Goal: Find specific page/section: Find specific page/section

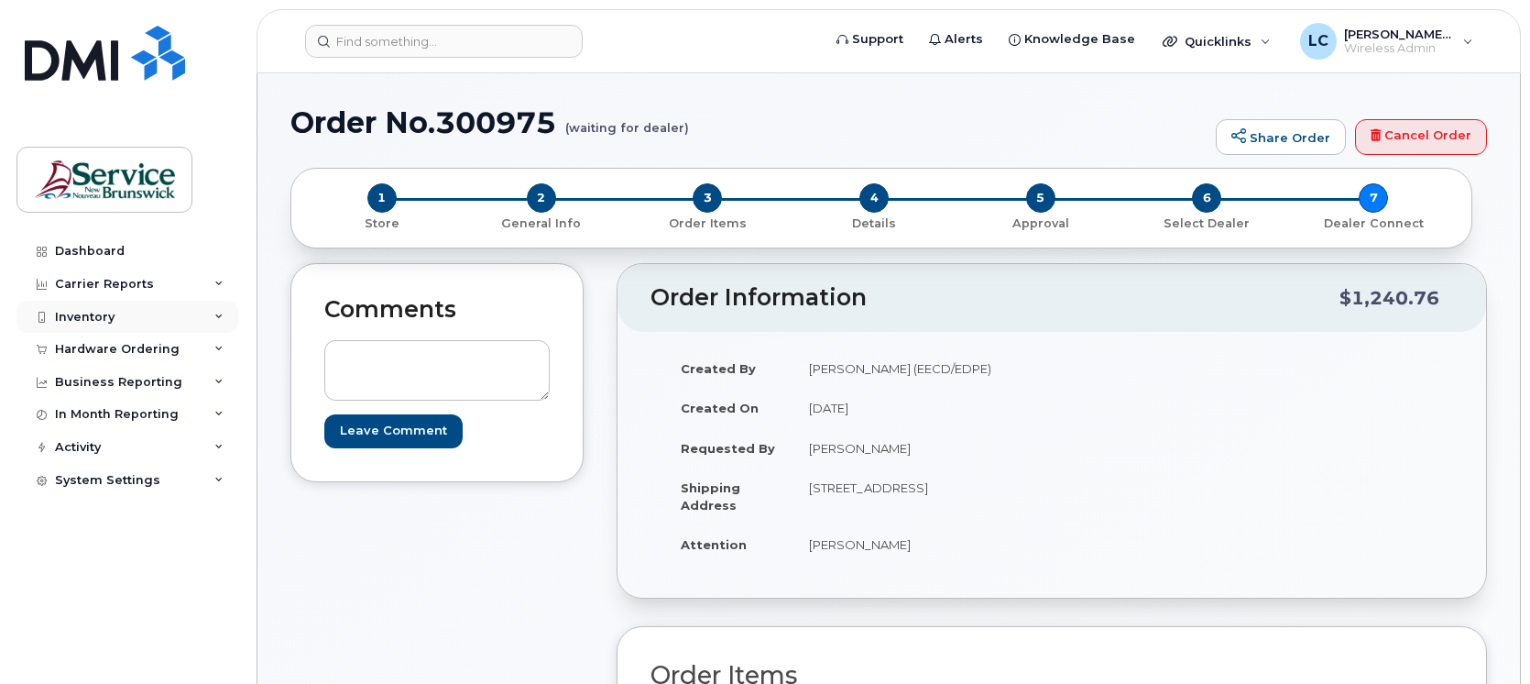
click at [124, 312] on div "Inventory" at bounding box center [127, 317] width 222 height 33
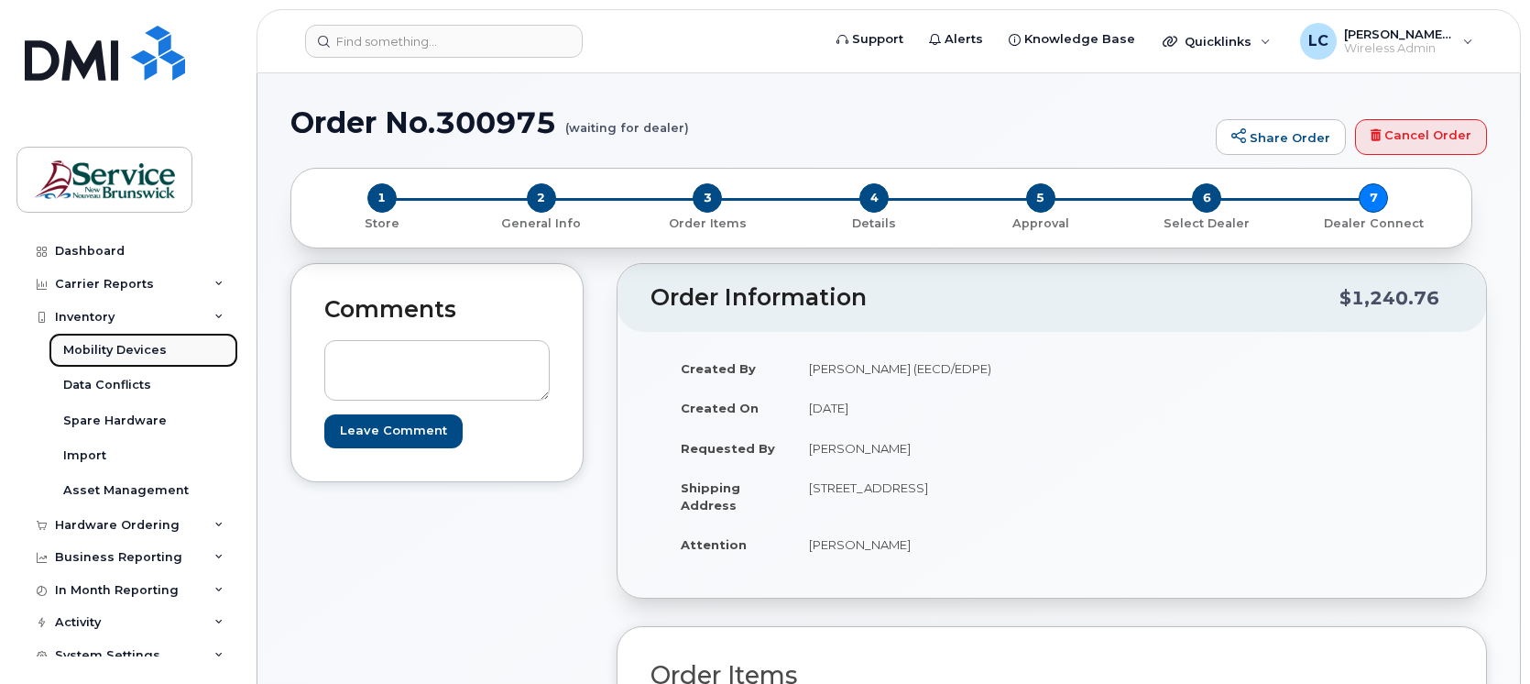
click at [136, 346] on div "Mobility Devices" at bounding box center [115, 350] width 104 height 16
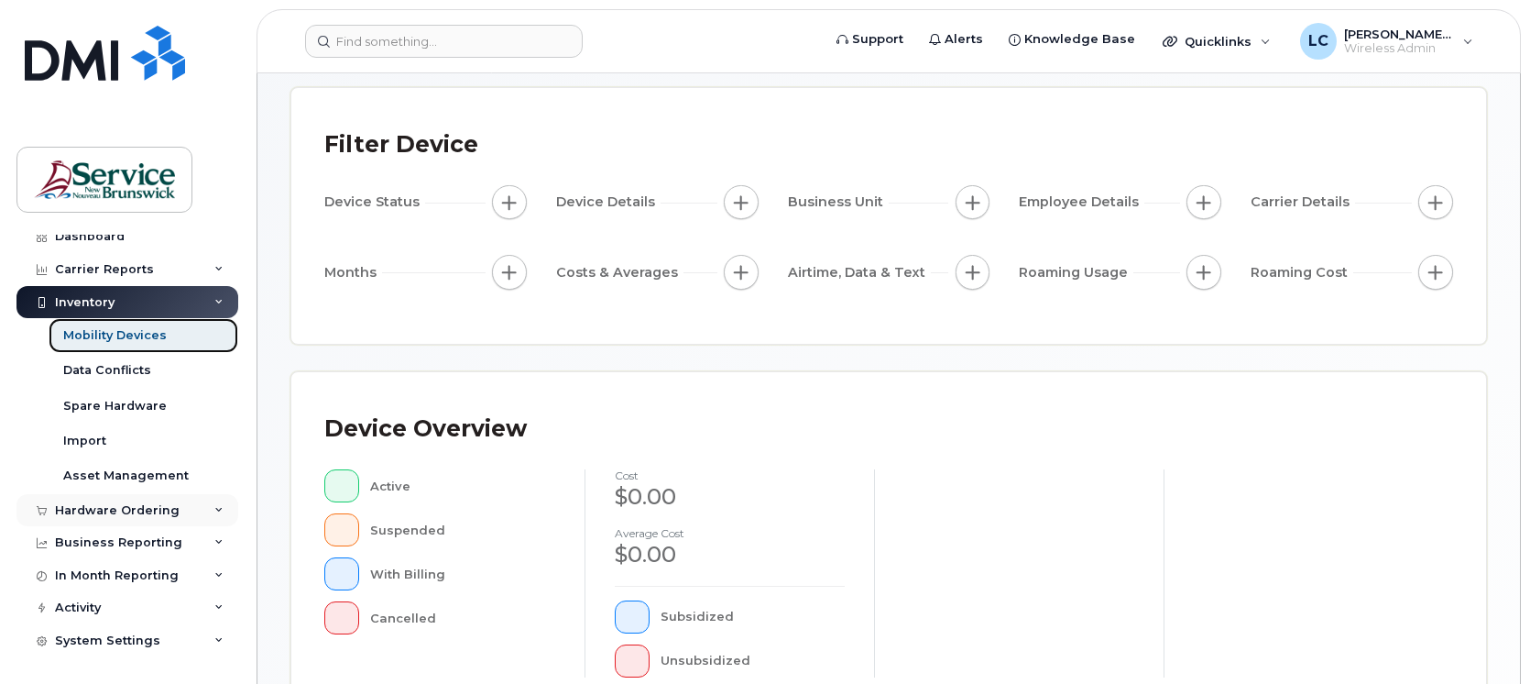
scroll to position [344, 0]
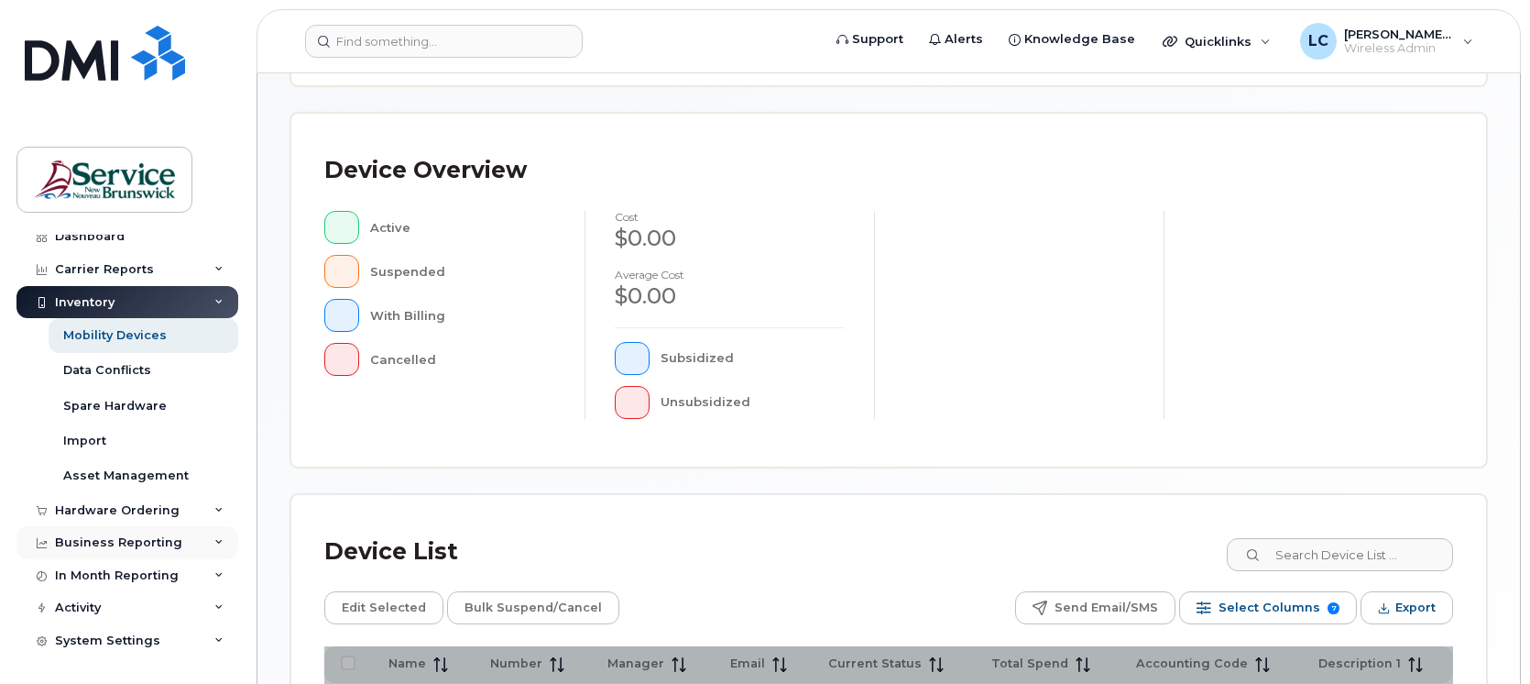
click at [139, 536] on div "Business Reporting" at bounding box center [118, 542] width 127 height 15
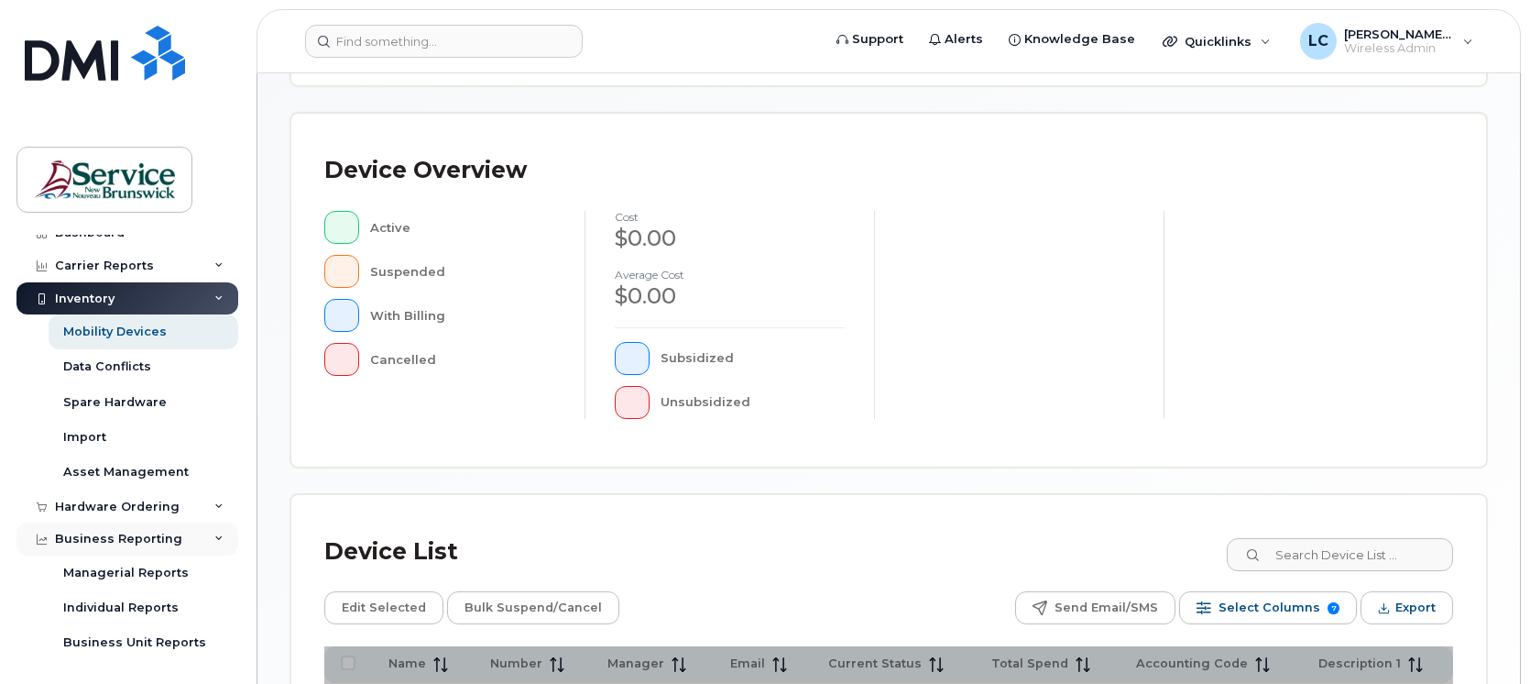
click at [161, 533] on div "Business Reporting" at bounding box center [118, 538] width 127 height 15
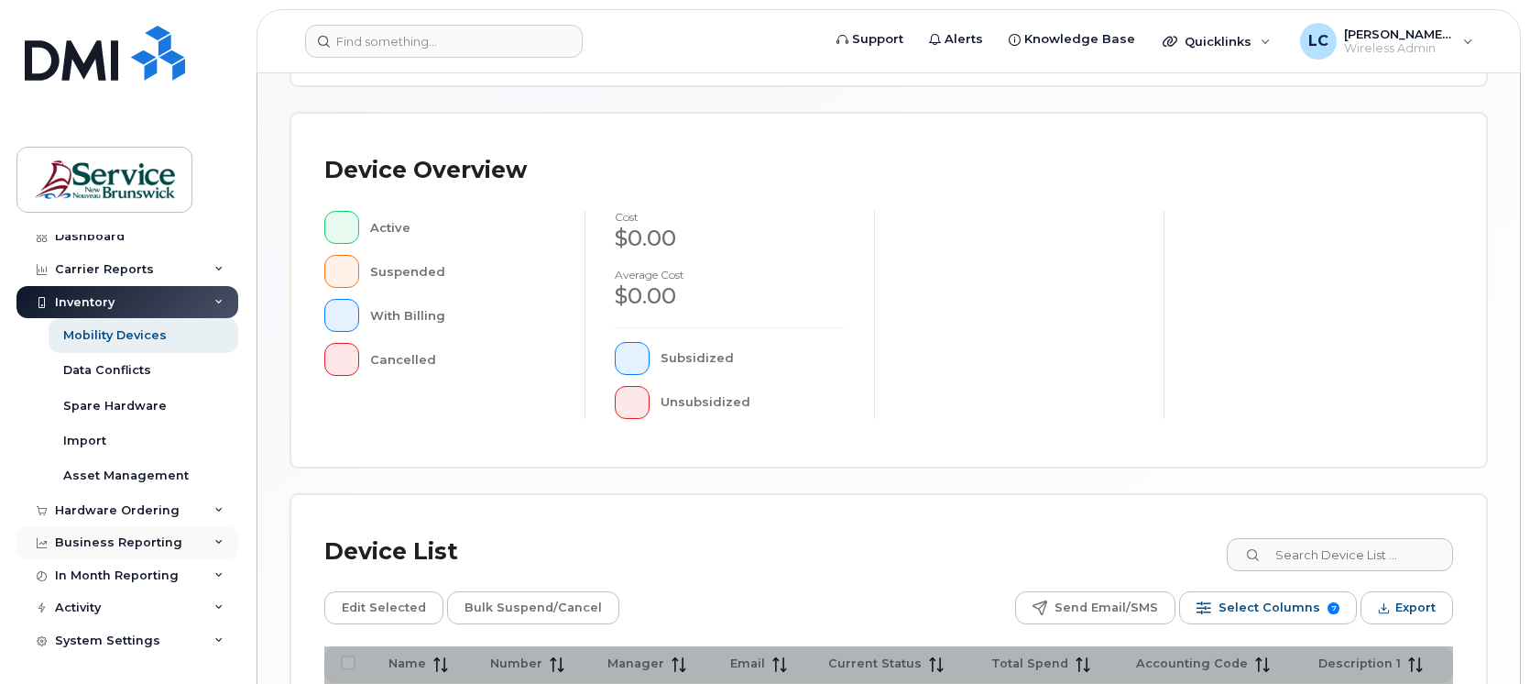
click at [147, 539] on div "Business Reporting" at bounding box center [118, 542] width 127 height 15
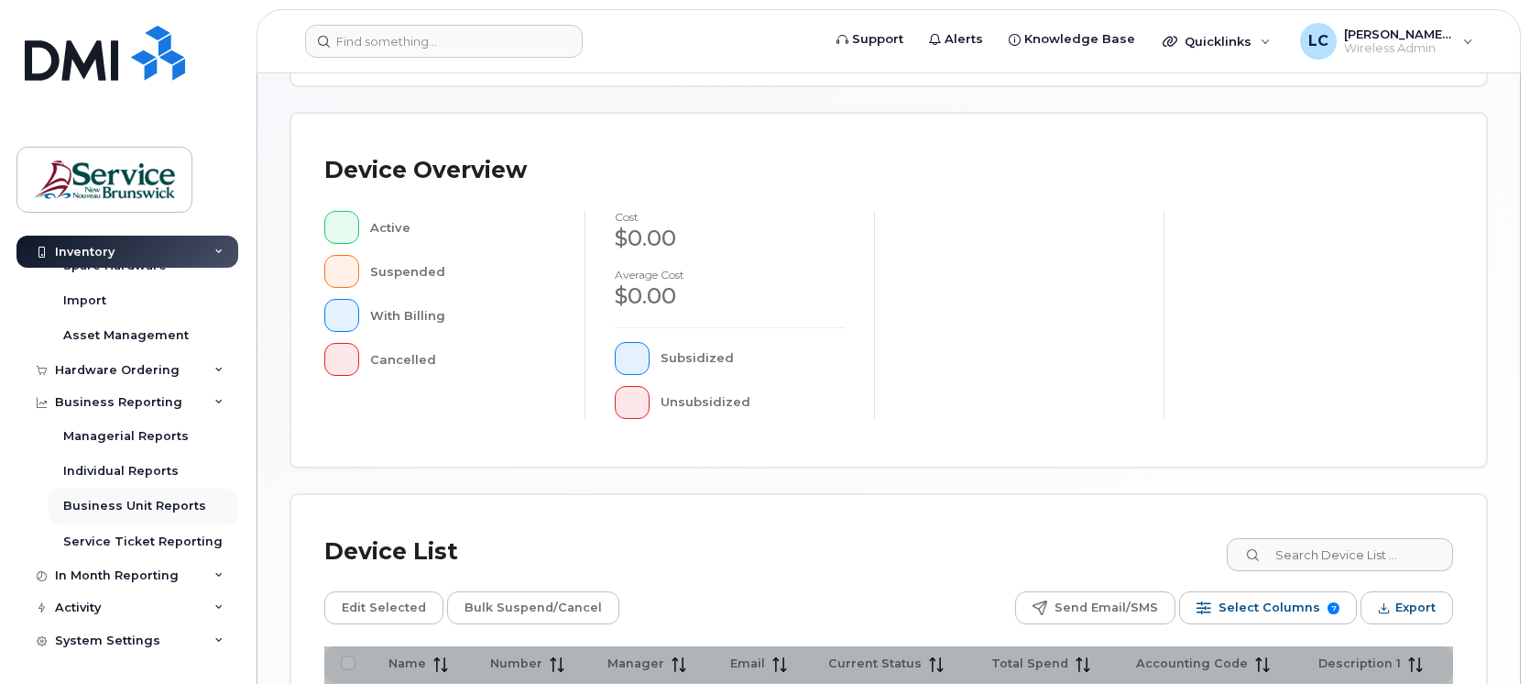
scroll to position [159, 0]
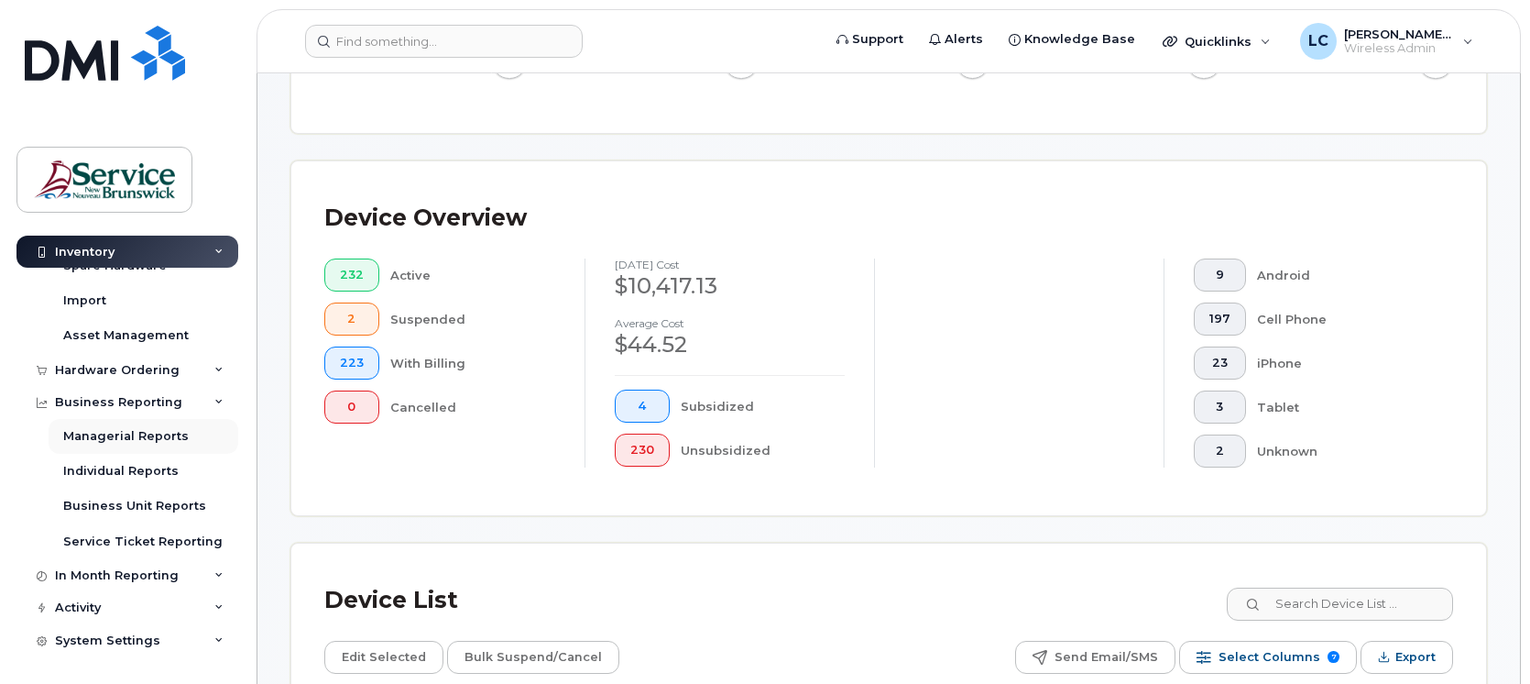
scroll to position [391, 0]
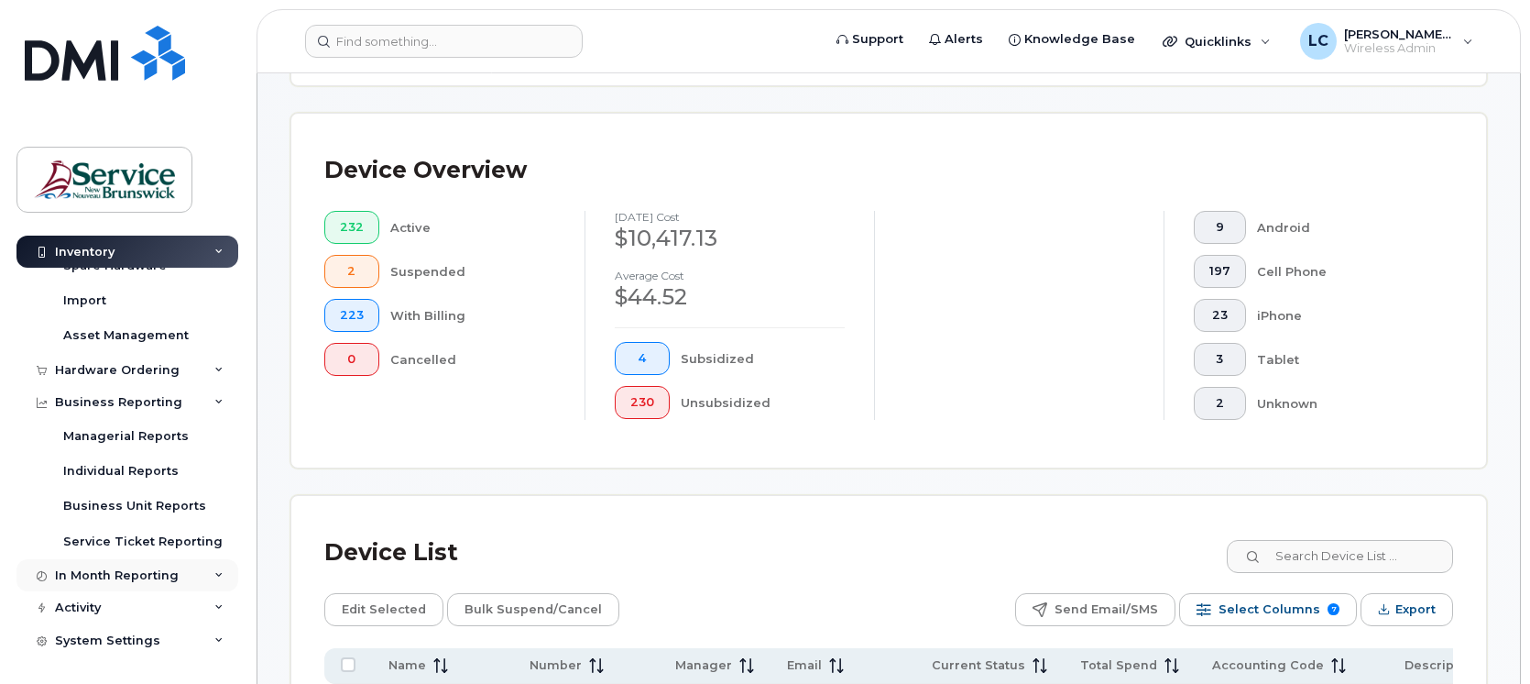
click at [137, 574] on div "In Month Reporting" at bounding box center [117, 575] width 124 height 15
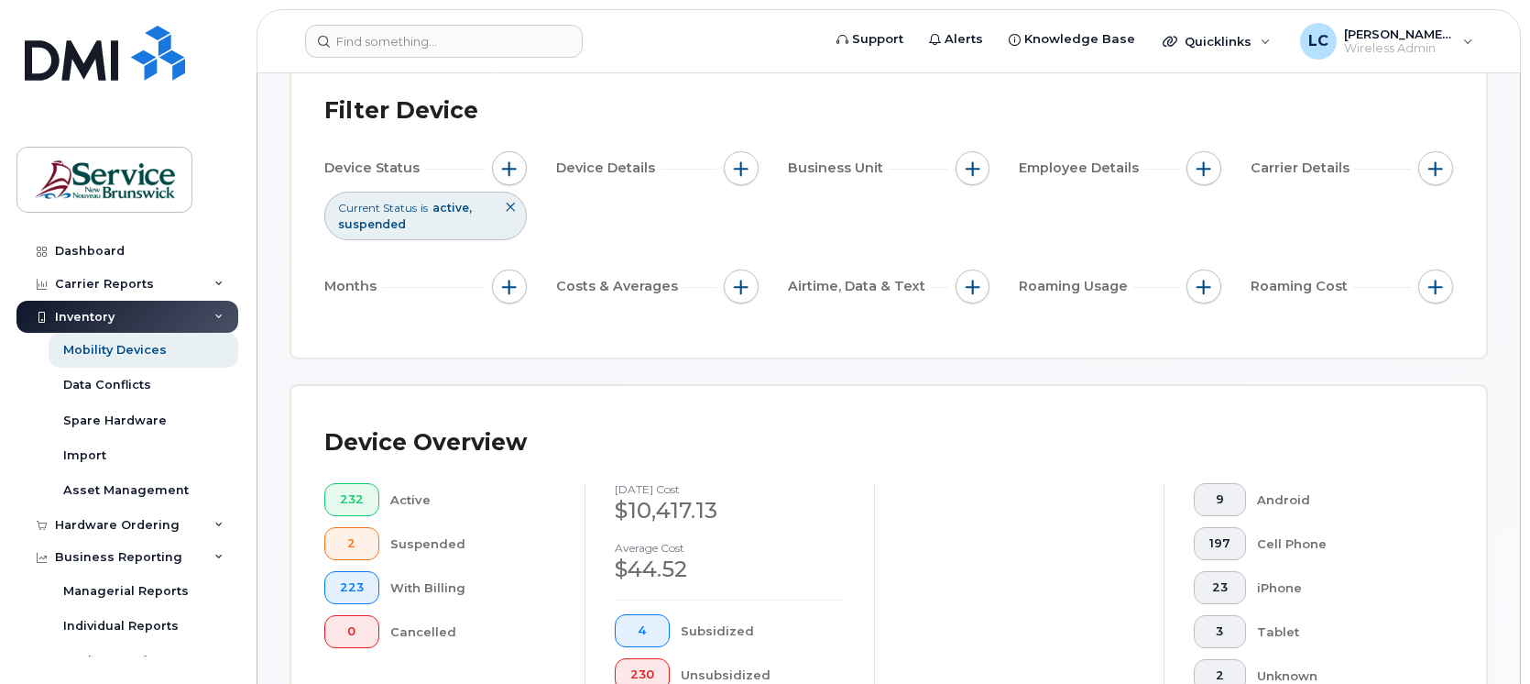
scroll to position [48, 0]
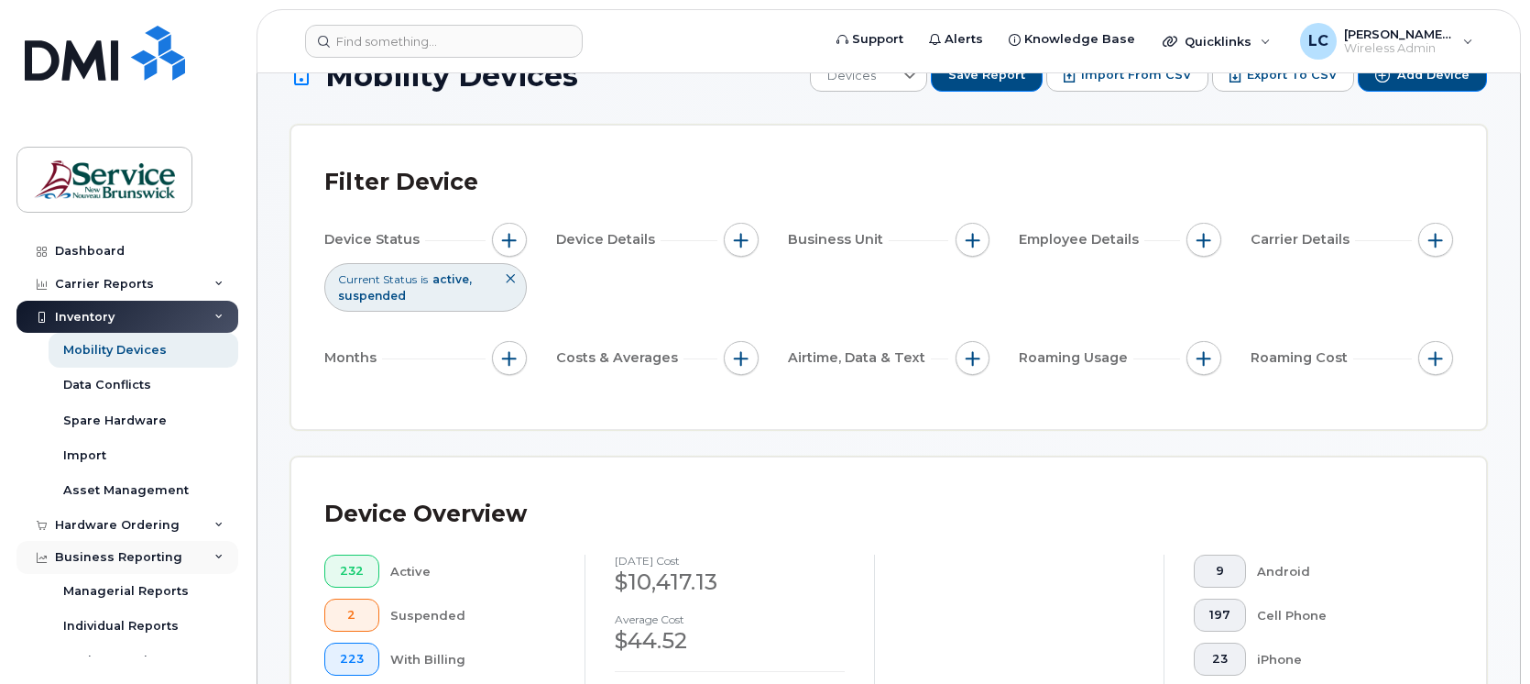
click at [115, 551] on div "Business Reporting" at bounding box center [127, 557] width 222 height 33
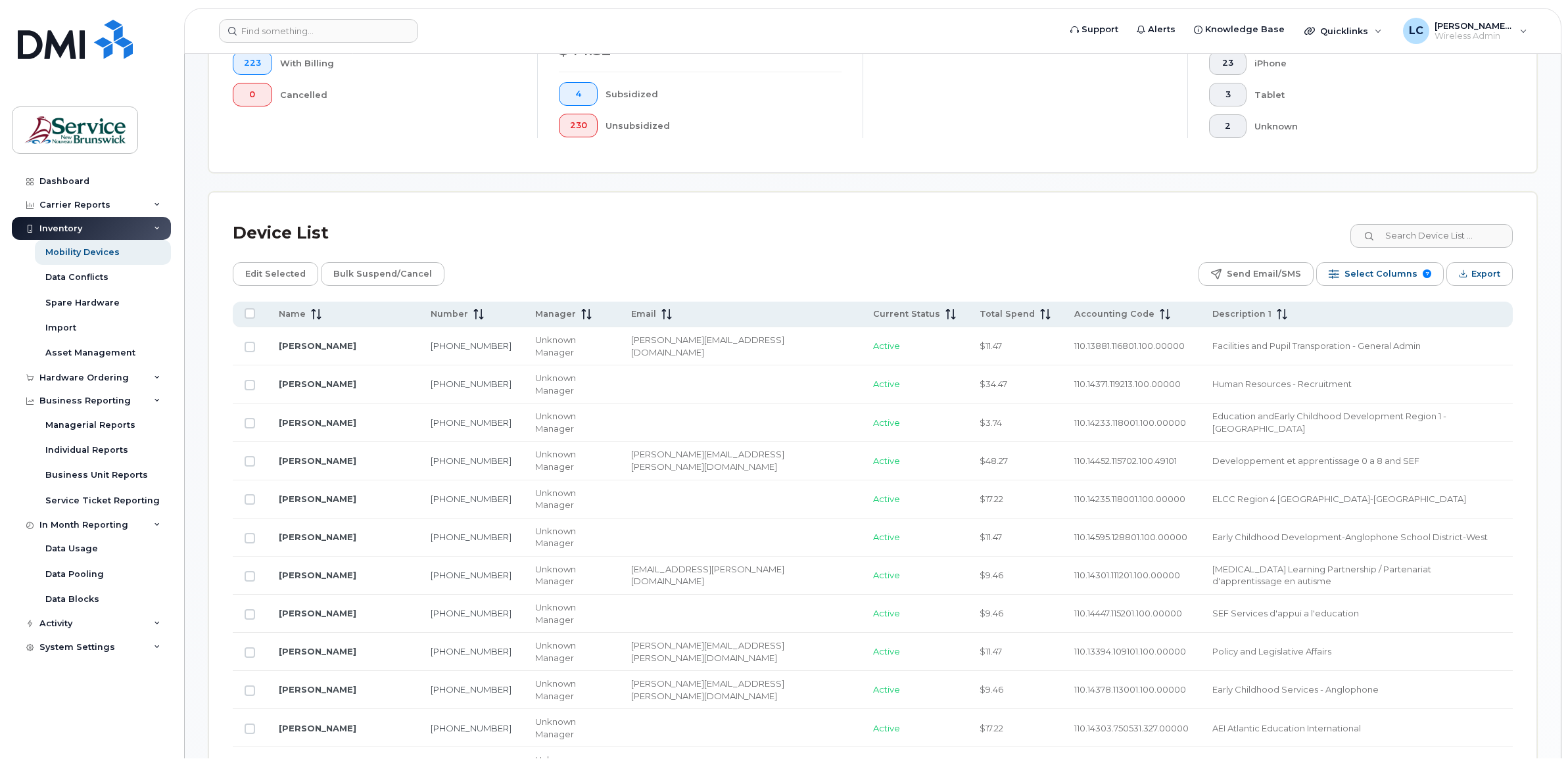
scroll to position [0, 0]
click at [70, 490] on div "Activity" at bounding box center [56, 622] width 33 height 11
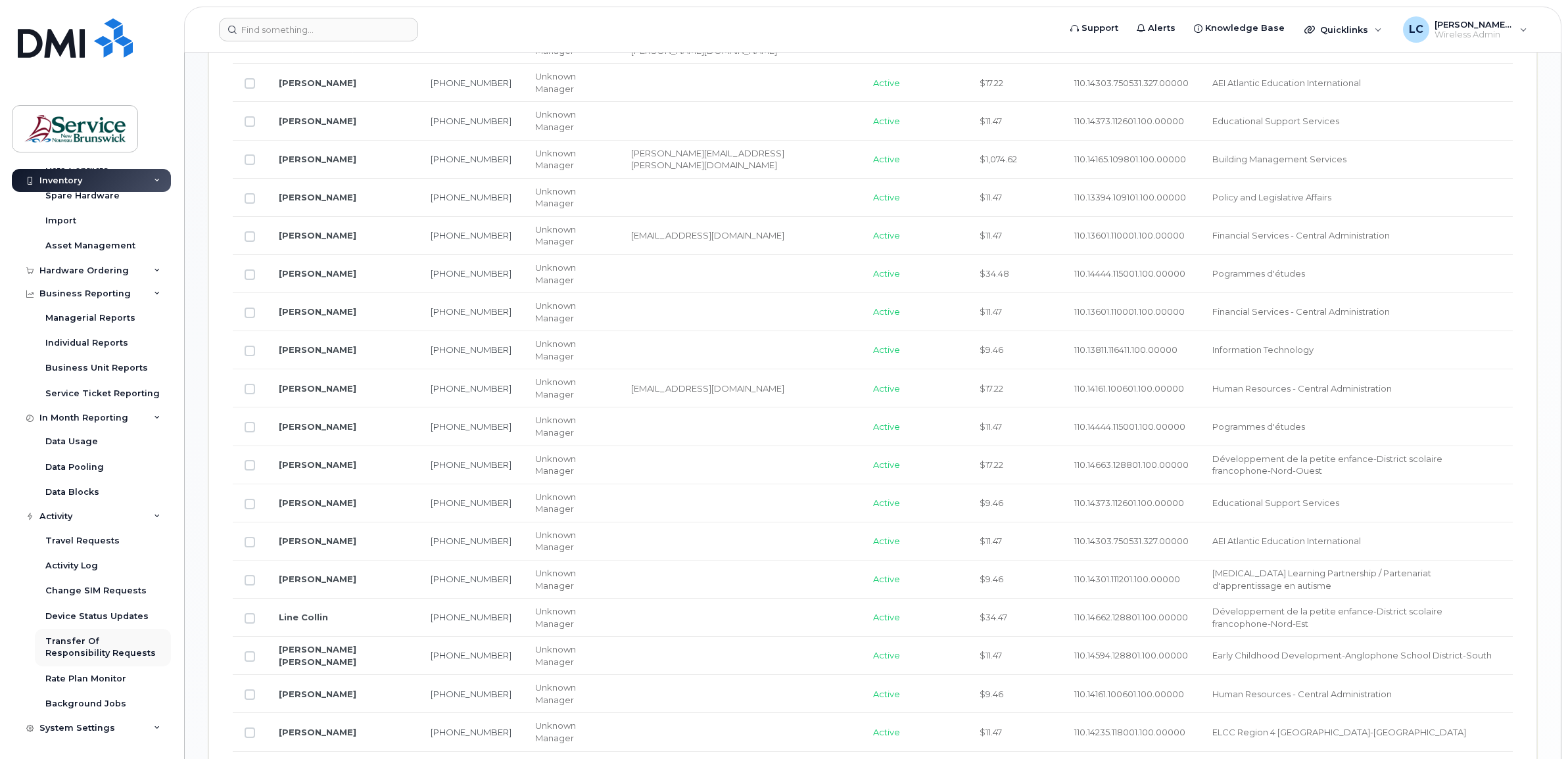
scroll to position [1103, 0]
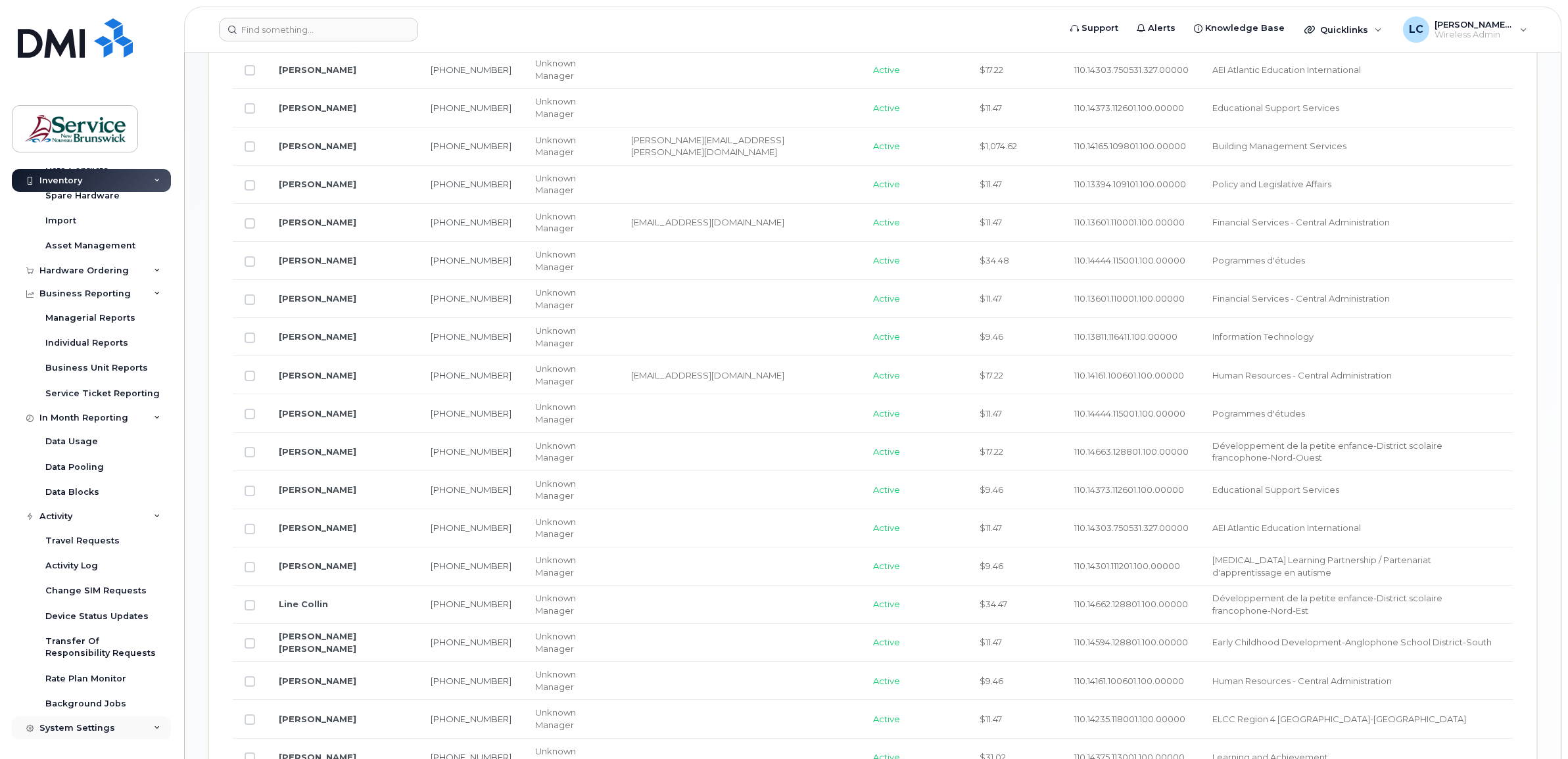
click at [102, 490] on div "System Settings" at bounding box center [91, 728] width 159 height 24
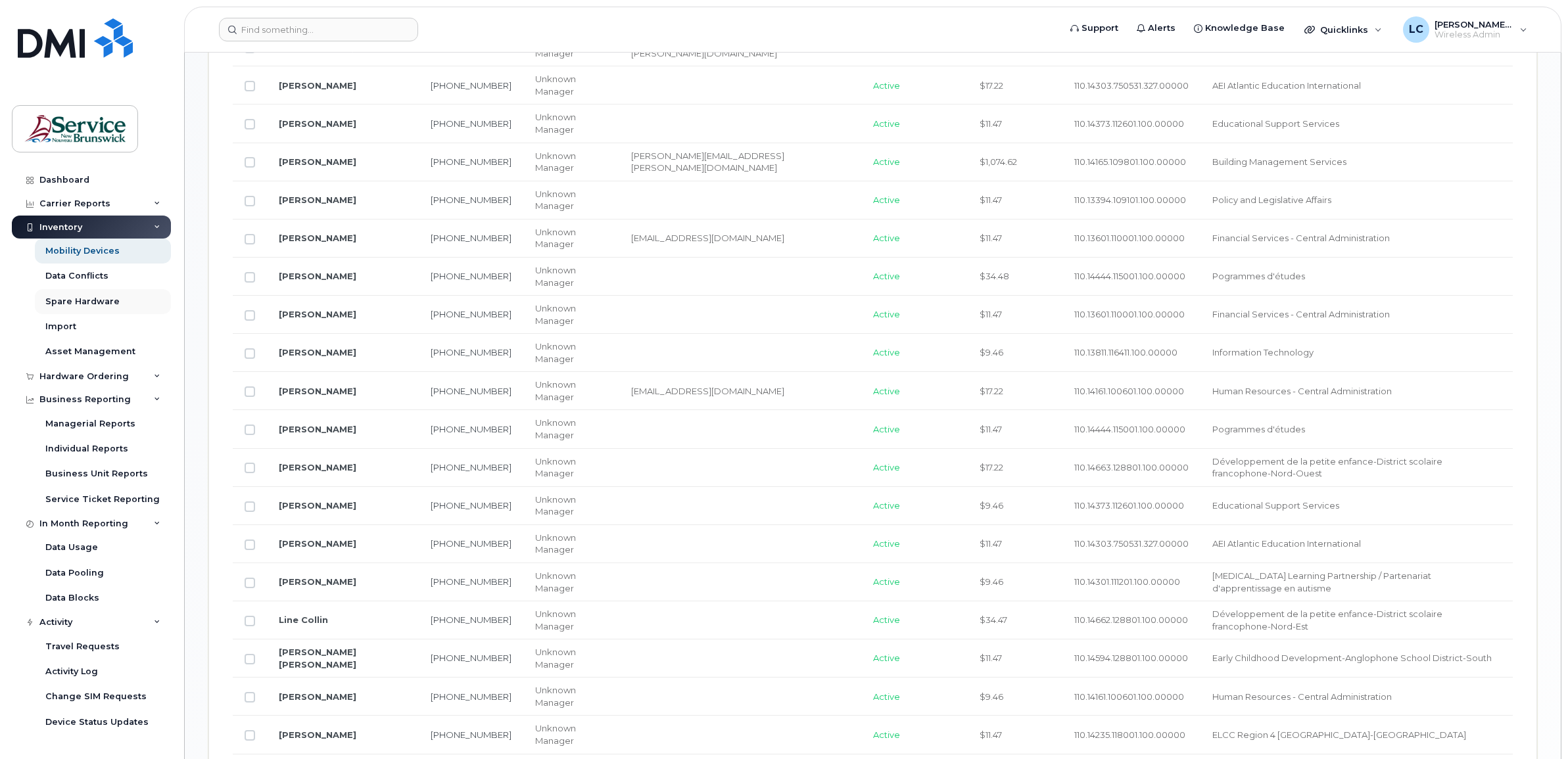
scroll to position [1020, 0]
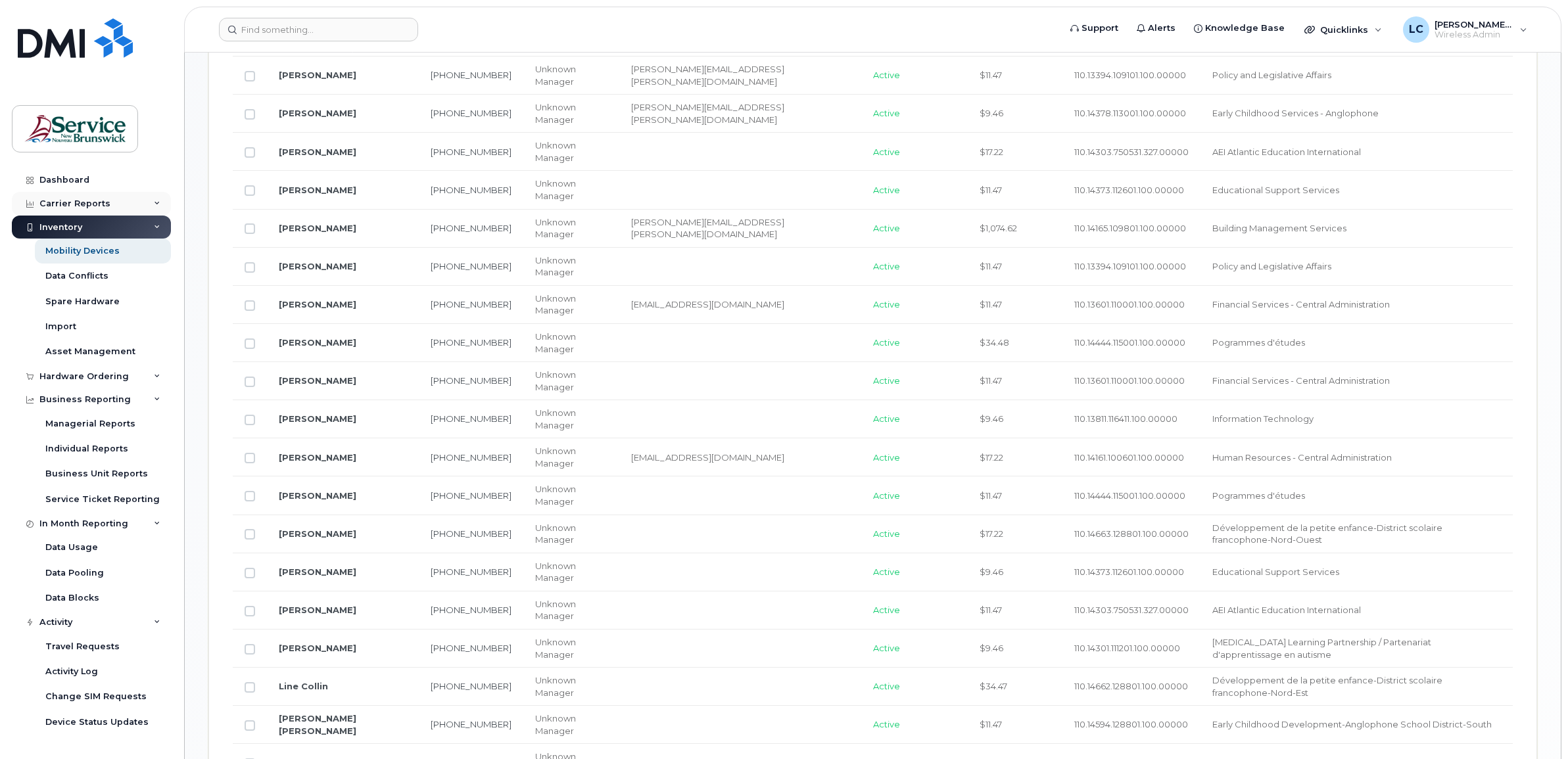
click at [106, 201] on div "Carrier Reports" at bounding box center [91, 204] width 159 height 24
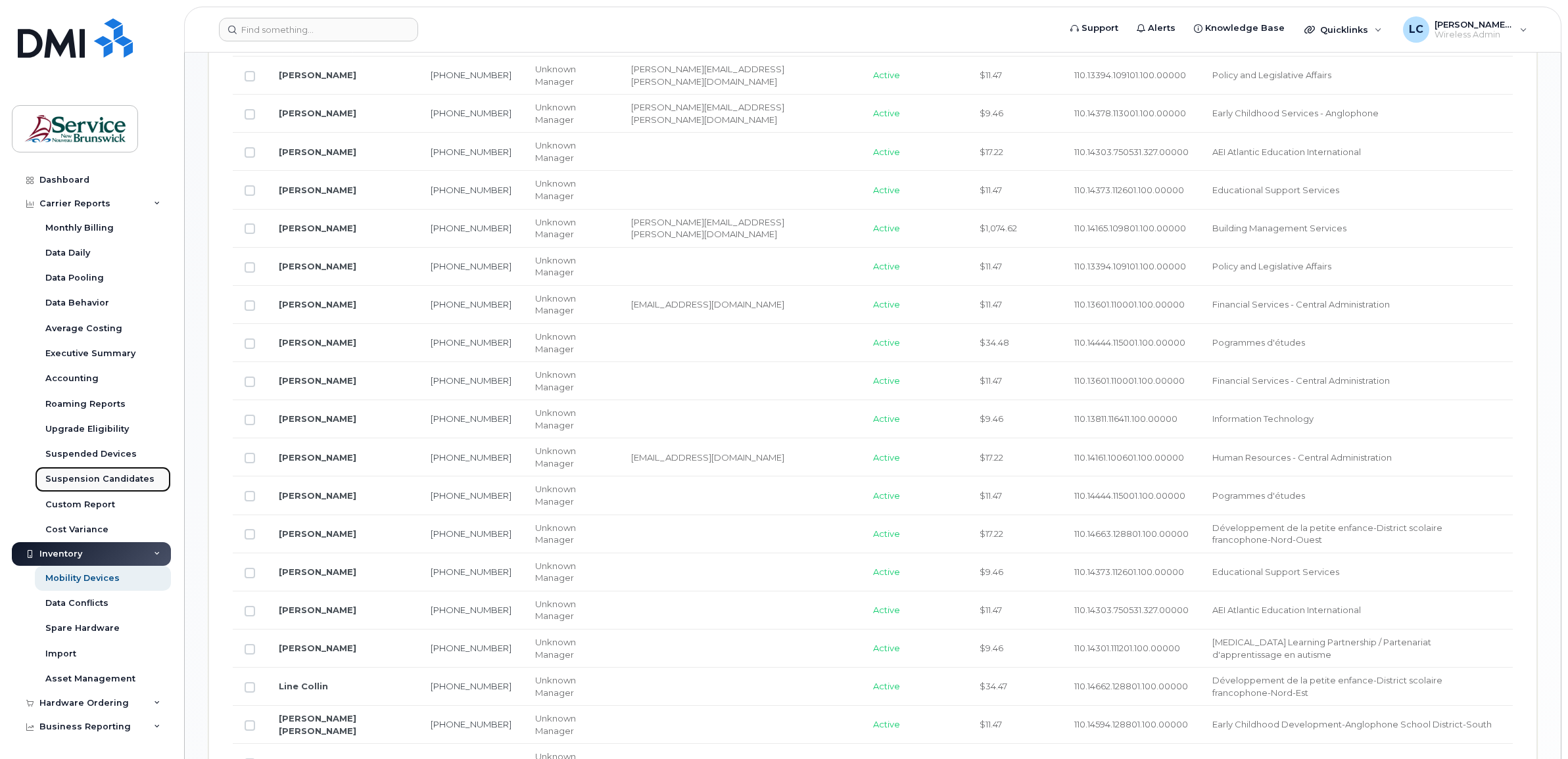
click at [89, 476] on div "Suspension Candidates" at bounding box center [100, 479] width 109 height 11
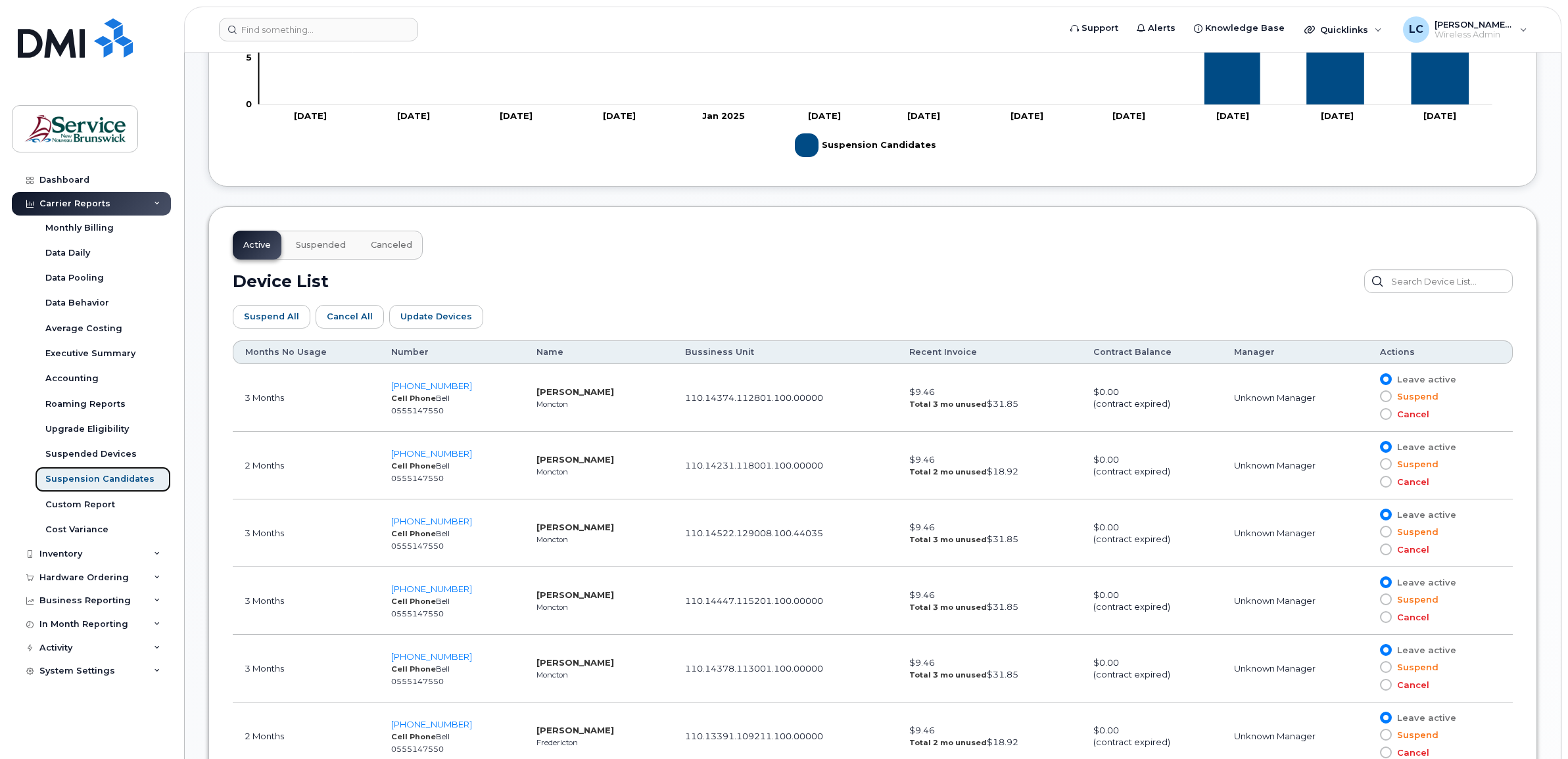
scroll to position [575, 0]
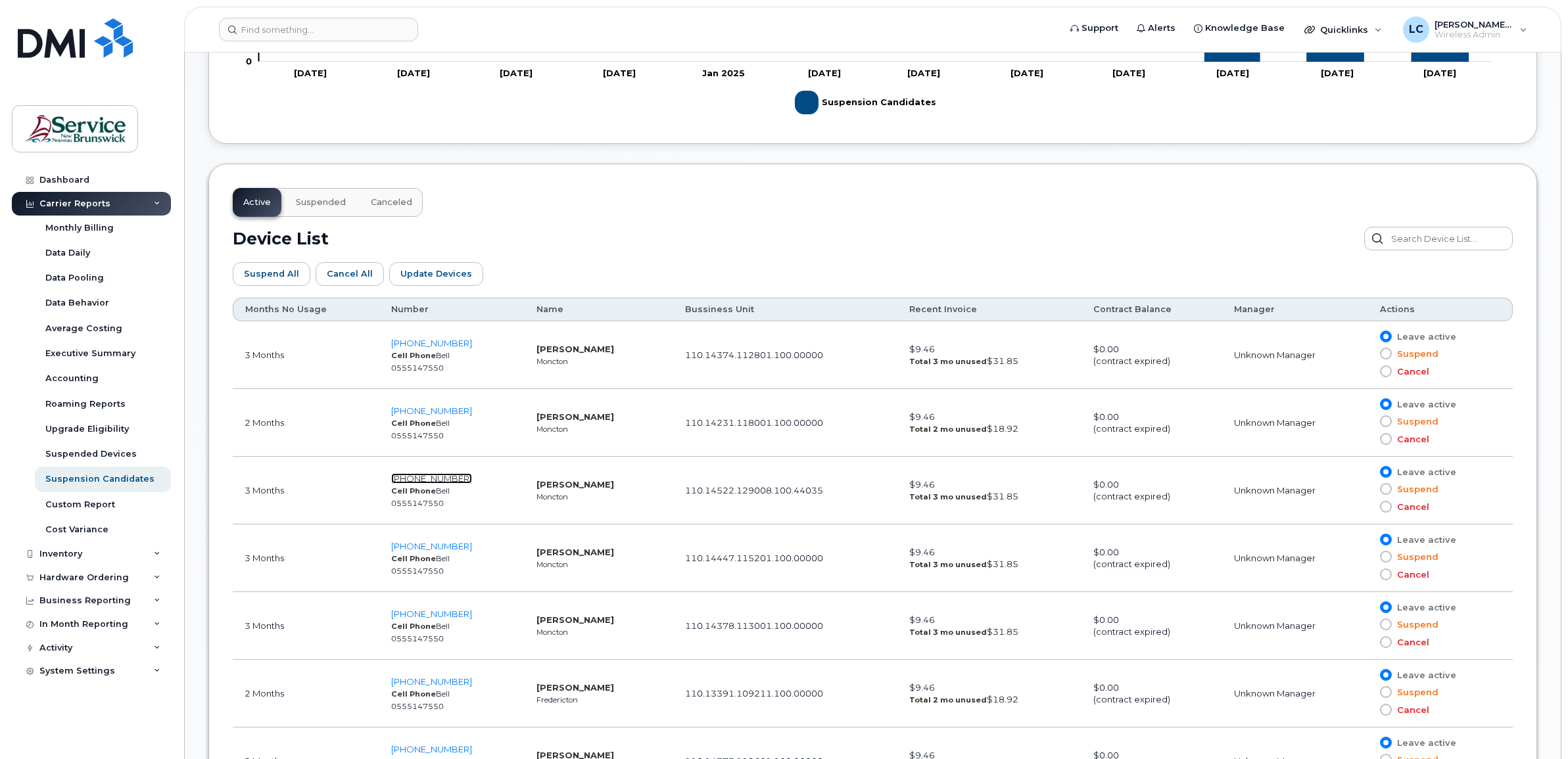
click at [418, 475] on span "506-229-1621" at bounding box center [431, 478] width 81 height 11
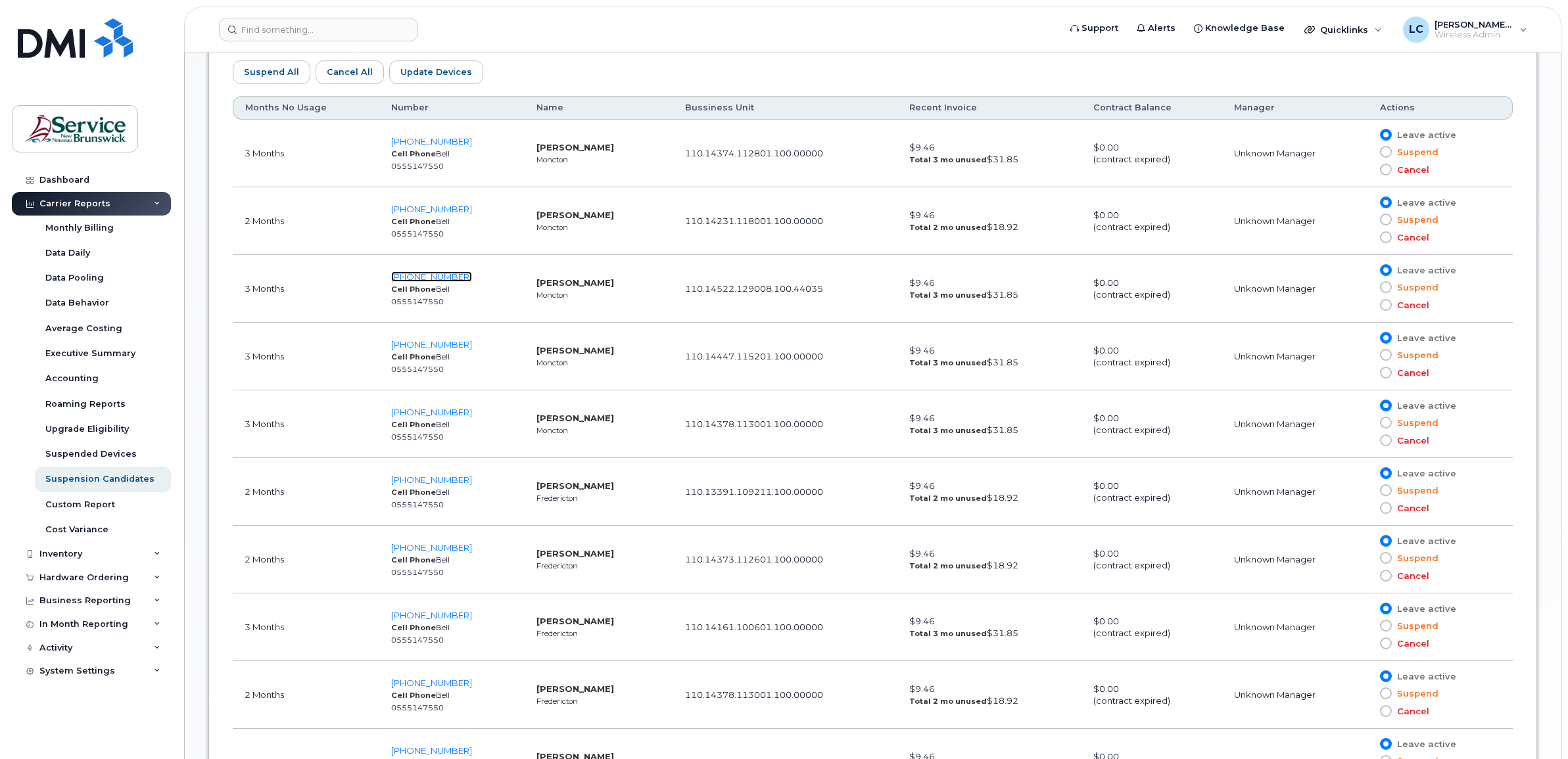
scroll to position [773, 0]
click at [100, 490] on div "Inventory" at bounding box center [91, 554] width 159 height 24
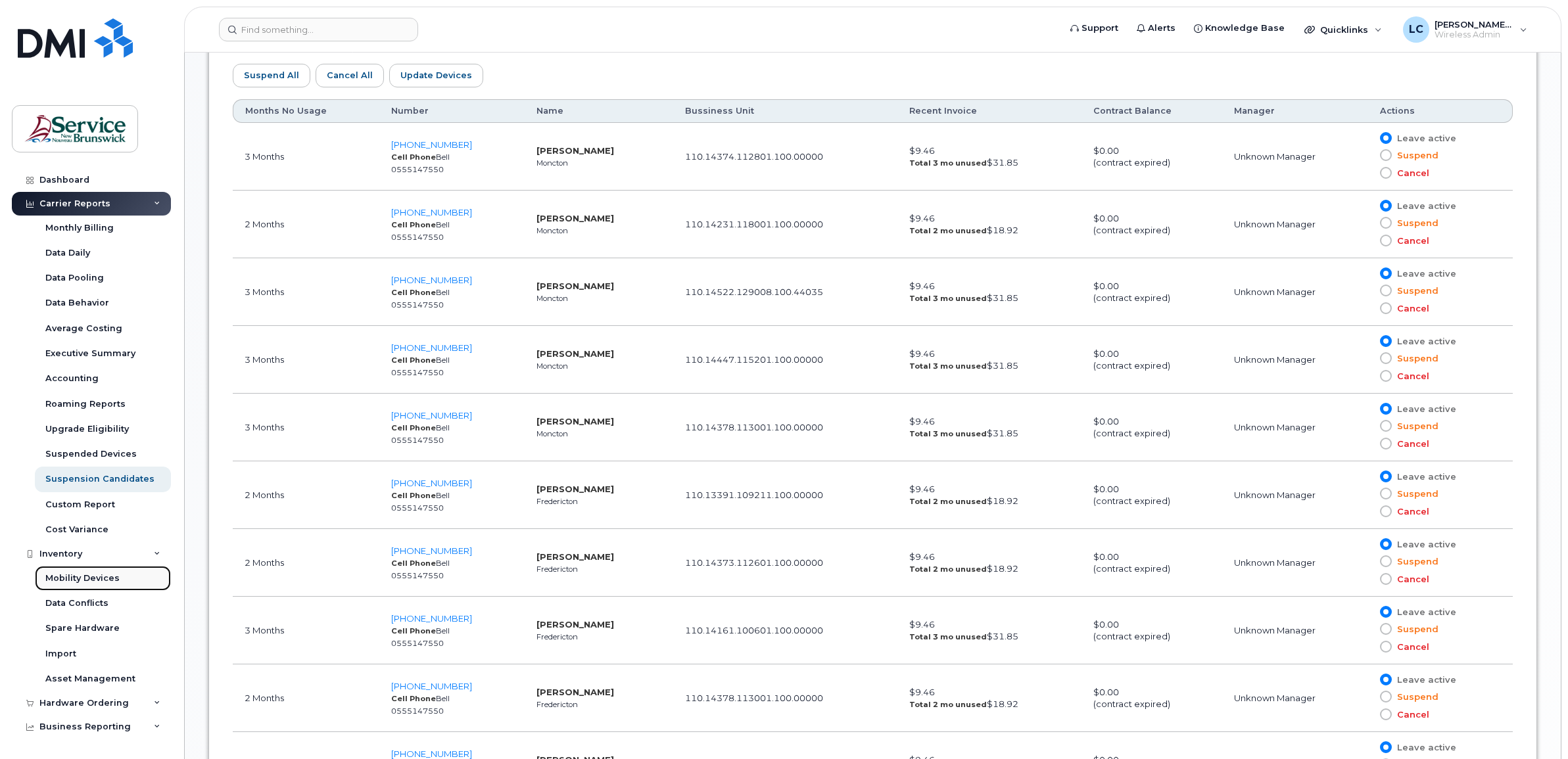
click at [96, 490] on div "Mobility Devices" at bounding box center [83, 578] width 75 height 11
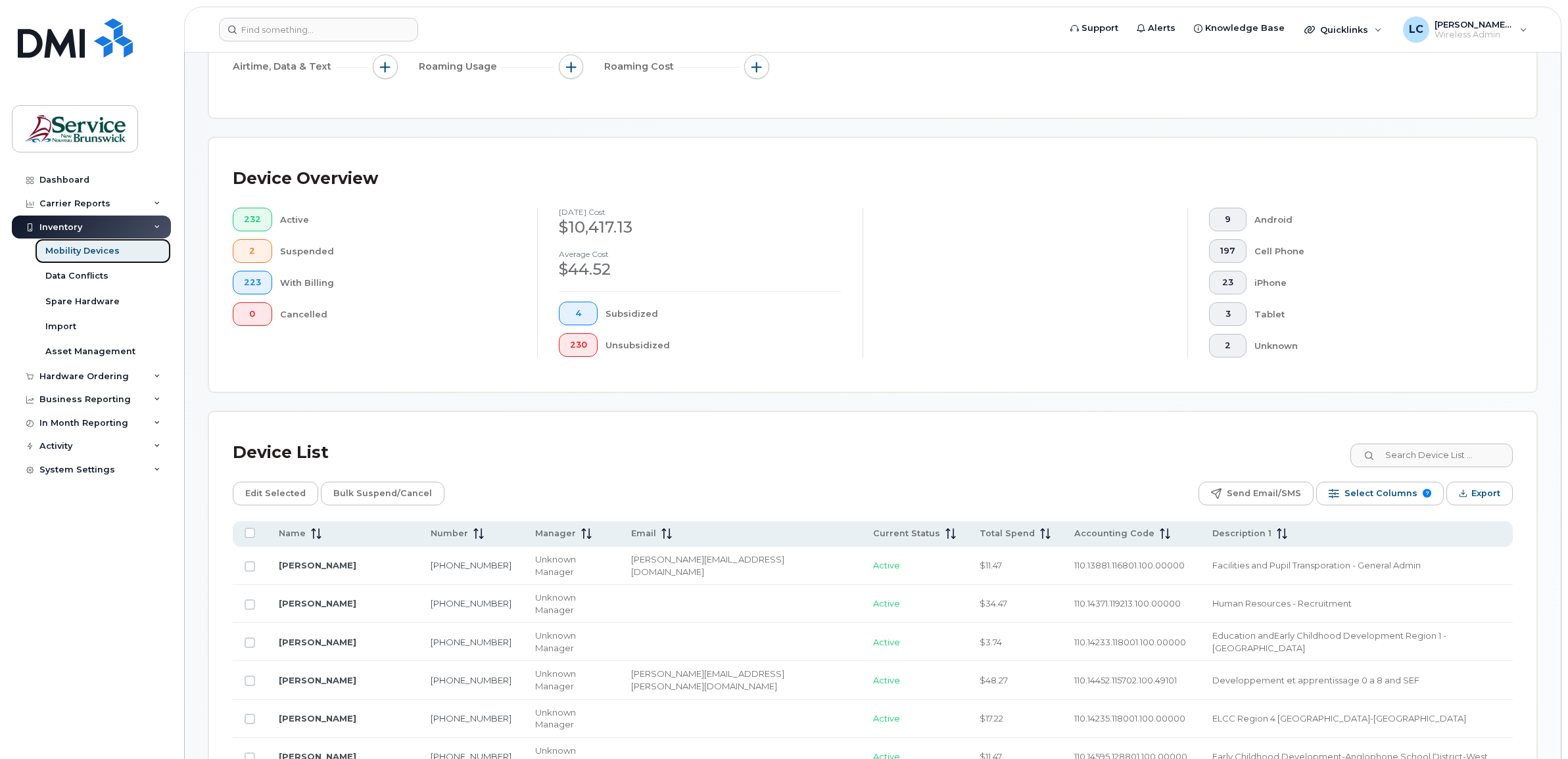
scroll to position [329, 0]
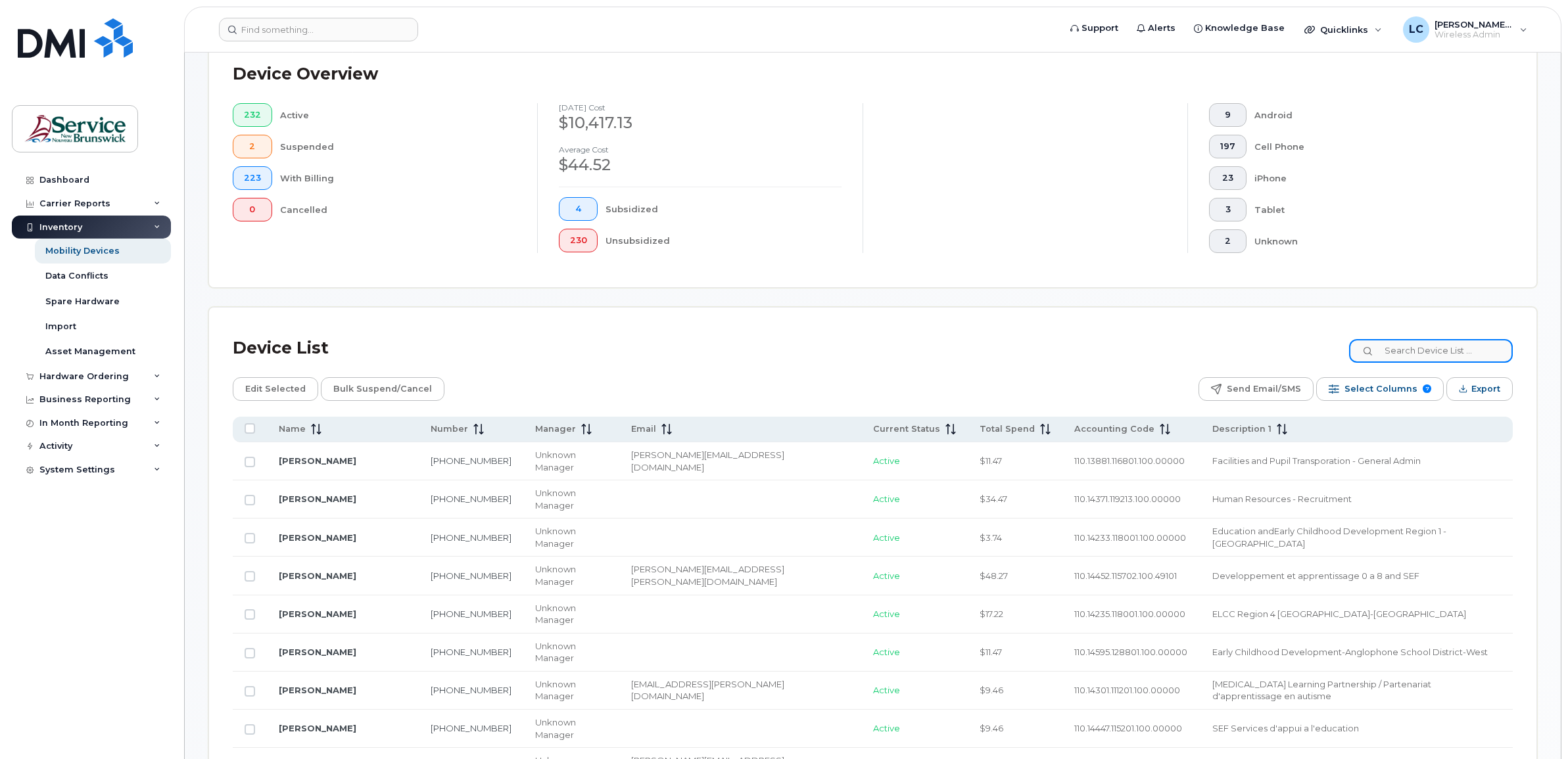
click at [1097, 357] on input at bounding box center [1431, 351] width 164 height 24
type input "ewart"
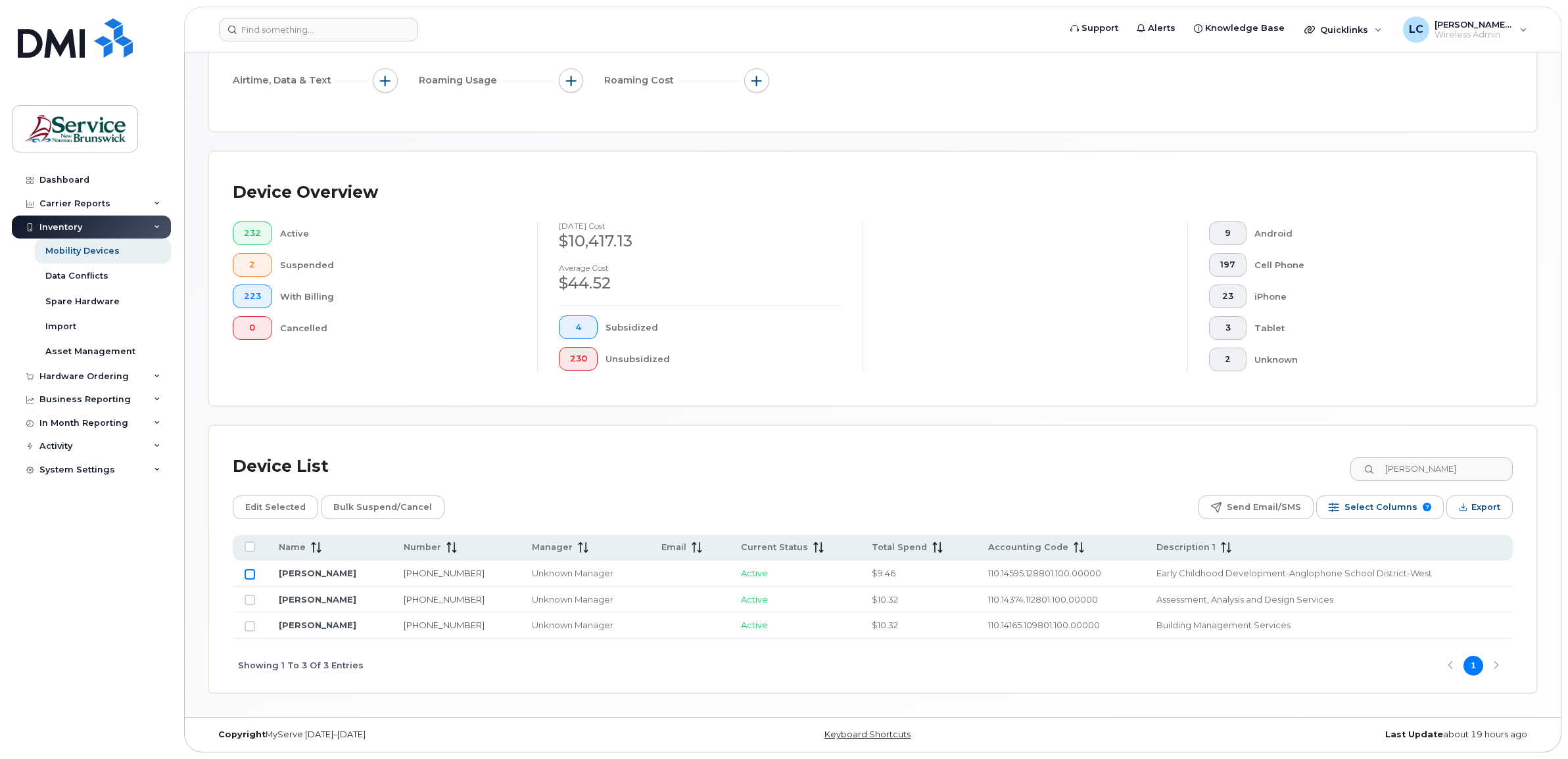
click at [248, 490] on input "Row Unselected" at bounding box center [250, 575] width 11 height 11
click at [316, 490] on link "[PERSON_NAME]" at bounding box center [318, 573] width 78 height 11
click at [245, 490] on input "Row Selected" at bounding box center [250, 575] width 11 height 11
checkbox input "false"
click at [294, 490] on link "[PERSON_NAME]" at bounding box center [318, 573] width 78 height 11
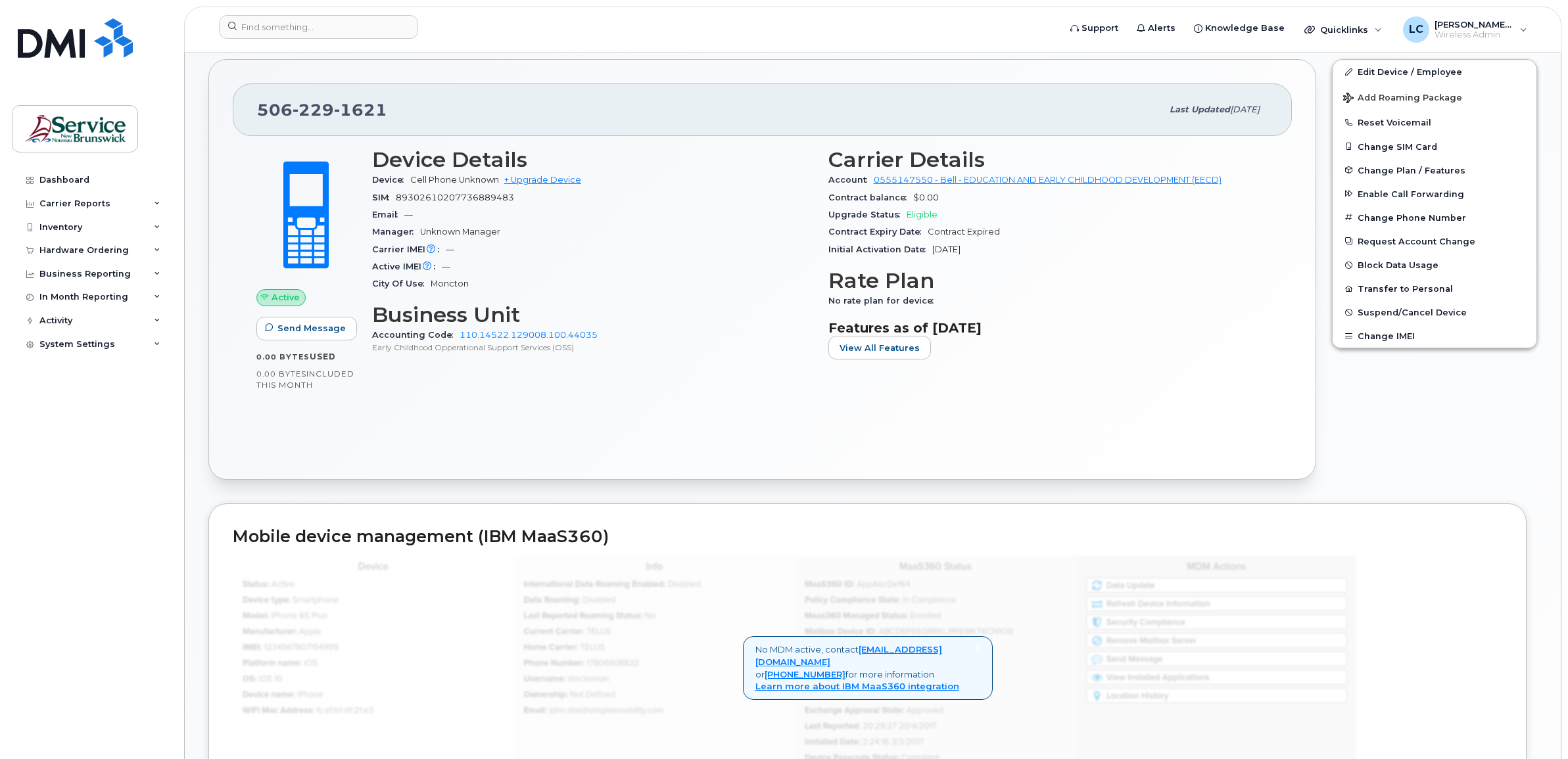
scroll to position [243, 0]
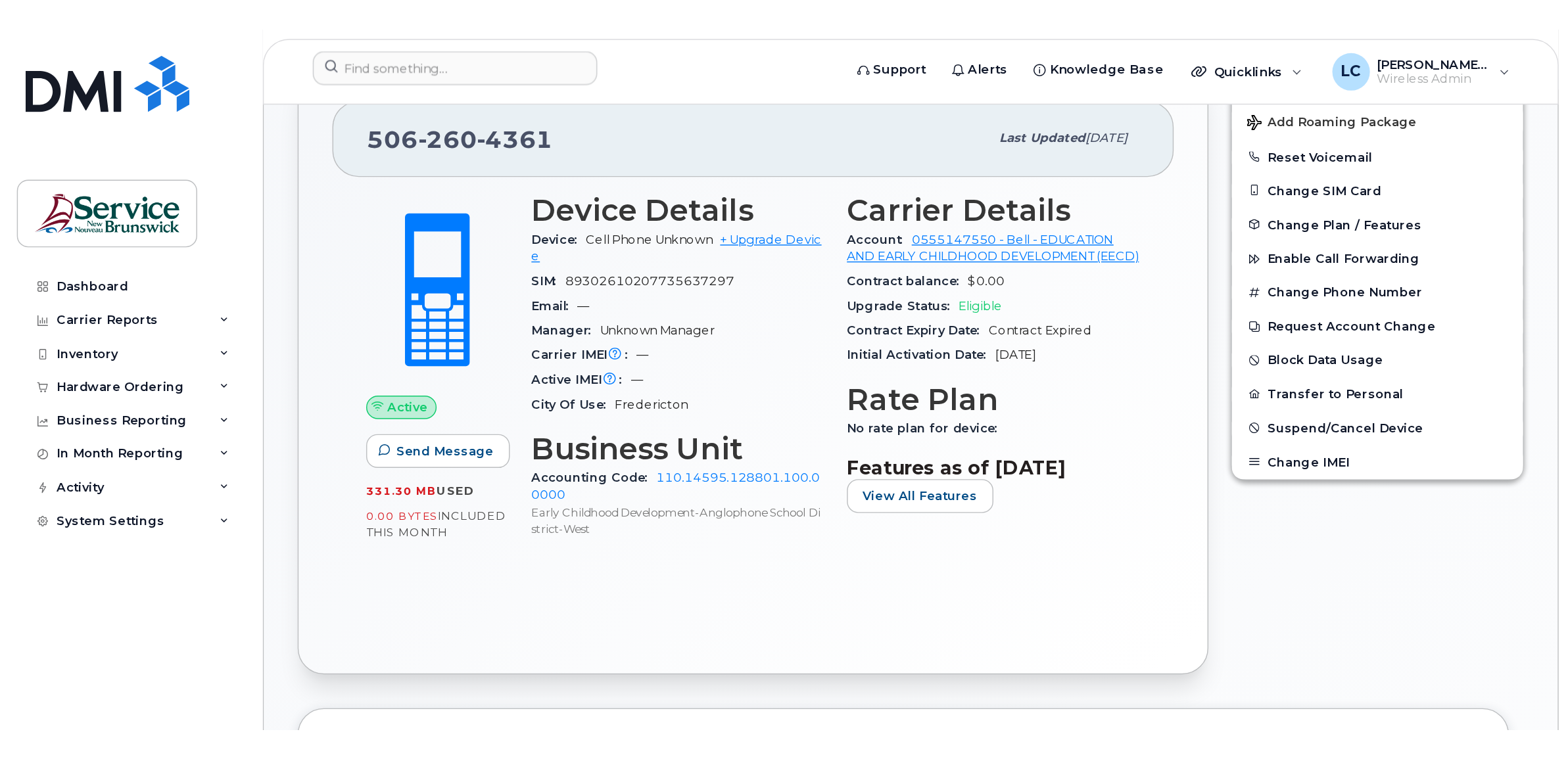
scroll to position [247, 0]
